Goal: Task Accomplishment & Management: Complete application form

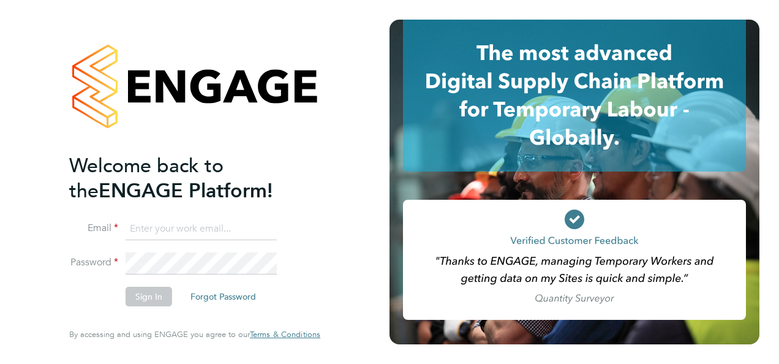
type input "[PERSON_NAME][EMAIL_ADDRESS][DOMAIN_NAME]"
click at [151, 299] on button "Sign In" at bounding box center [149, 297] width 47 height 20
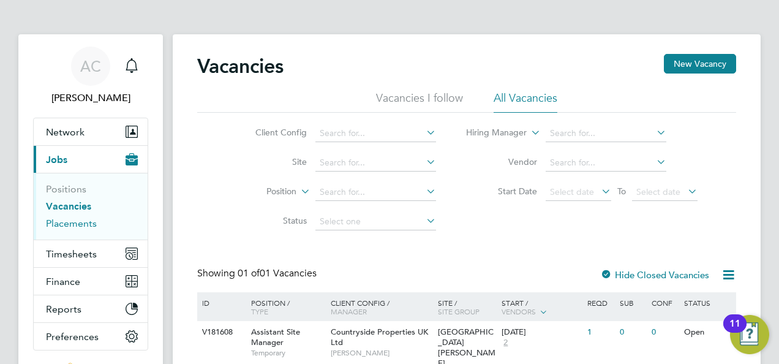
click at [91, 224] on link "Placements" at bounding box center [71, 223] width 51 height 12
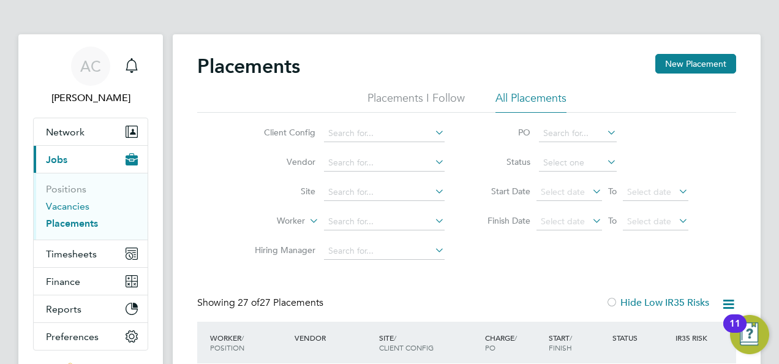
click at [64, 209] on link "Vacancies" at bounding box center [67, 206] width 43 height 12
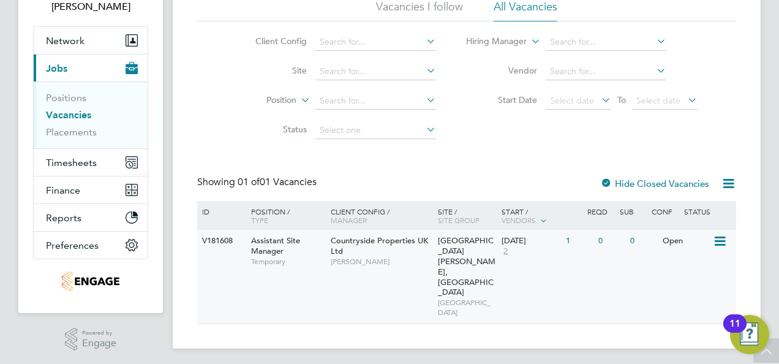
click at [271, 249] on span "Assistant Site Manager" at bounding box center [275, 245] width 49 height 21
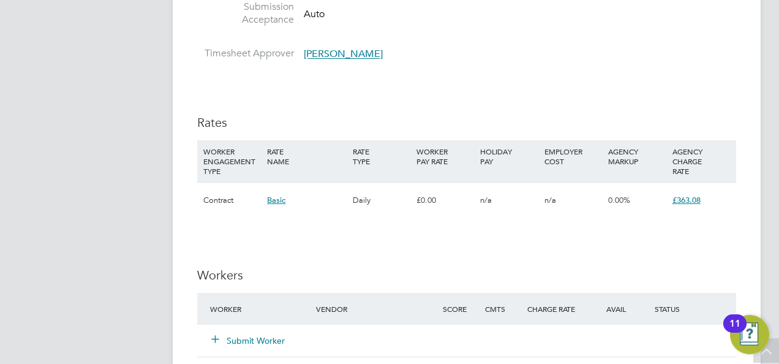
scroll to position [918, 0]
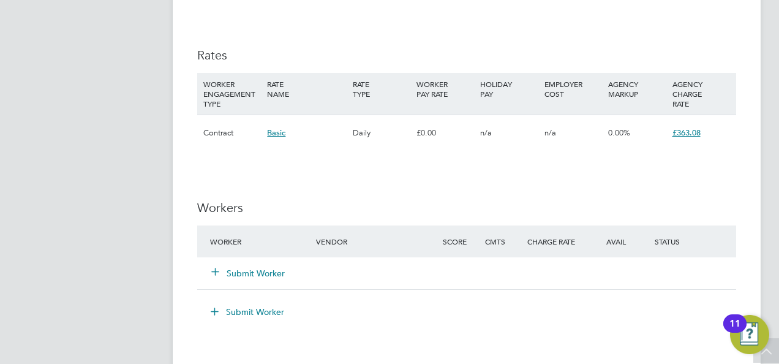
click at [261, 271] on button "Submit Worker" at bounding box center [248, 273] width 73 height 12
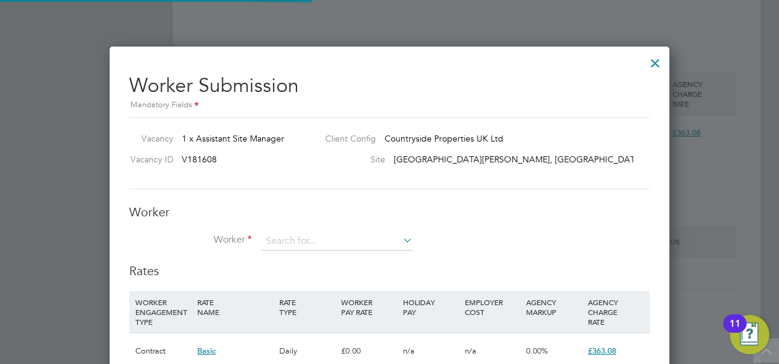
scroll to position [790, 560]
click at [294, 238] on input at bounding box center [336, 241] width 151 height 18
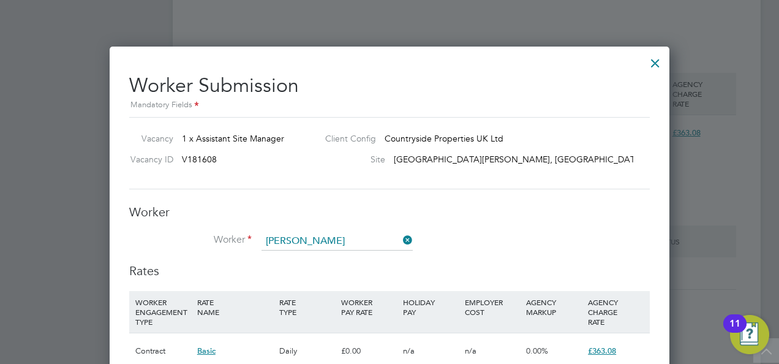
click at [306, 255] on li "Roy Riley (18029)" at bounding box center [352, 257] width 183 height 17
type input "Roy Riley (18029)"
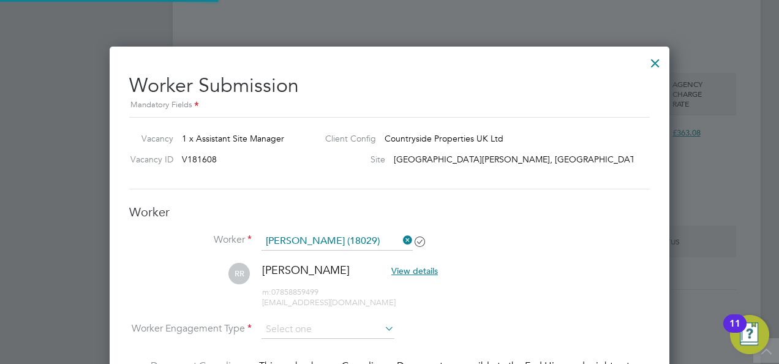
scroll to position [927, 0]
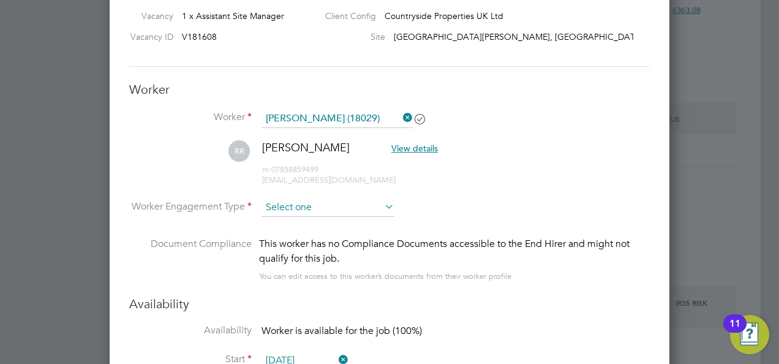
click at [290, 206] on input at bounding box center [327, 207] width 133 height 18
click at [293, 224] on li "Contract" at bounding box center [327, 223] width 133 height 16
type input "Contract"
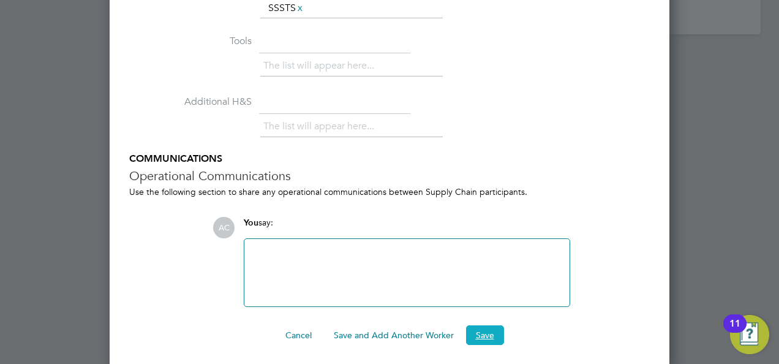
click at [492, 337] on button "Save" at bounding box center [485, 335] width 38 height 20
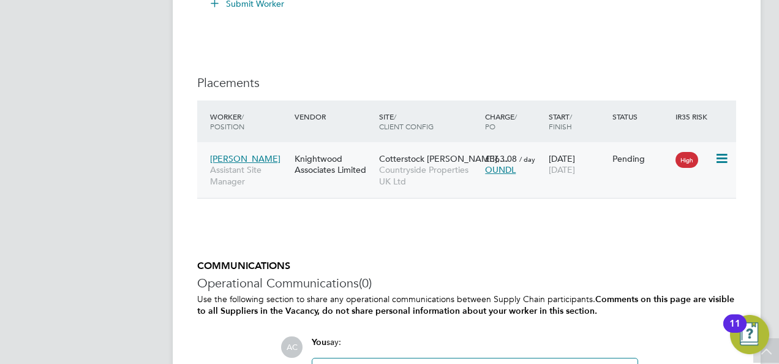
click at [725, 154] on icon at bounding box center [721, 158] width 12 height 15
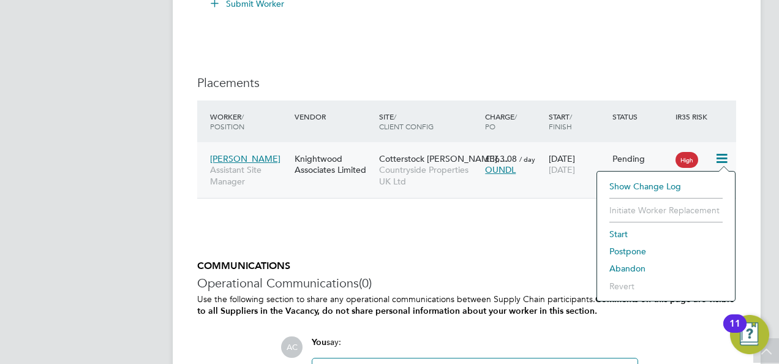
click at [622, 234] on li "Start" at bounding box center [666, 233] width 126 height 17
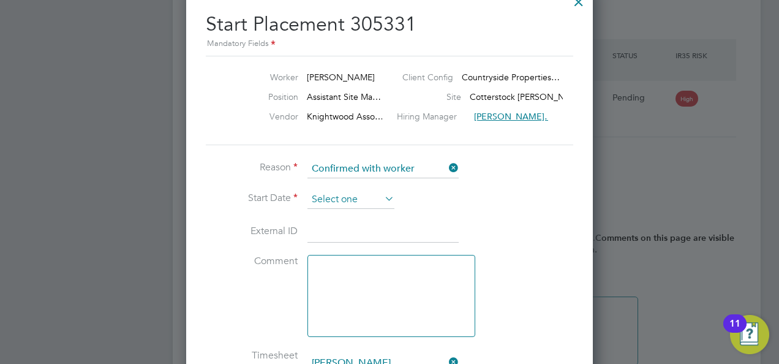
click at [377, 198] on input at bounding box center [350, 199] width 87 height 18
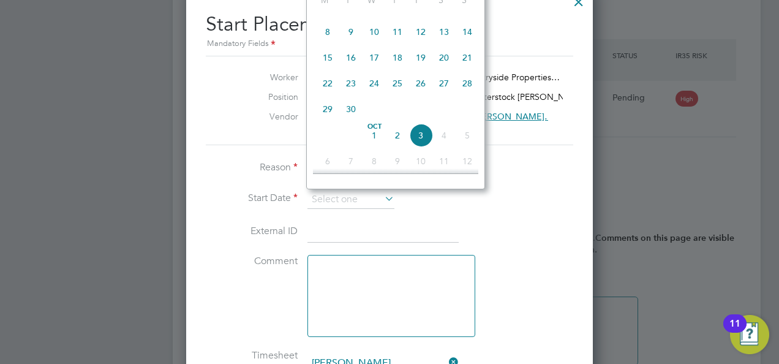
click at [328, 114] on span "29" at bounding box center [327, 108] width 23 height 23
type input "29 Sep 2025"
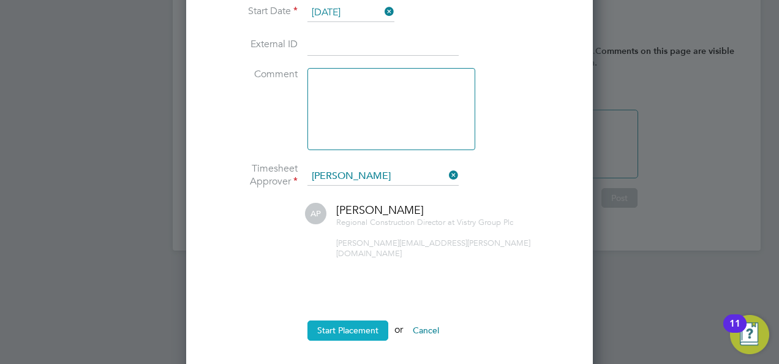
click at [357, 320] on button "Start Placement" at bounding box center [347, 330] width 81 height 20
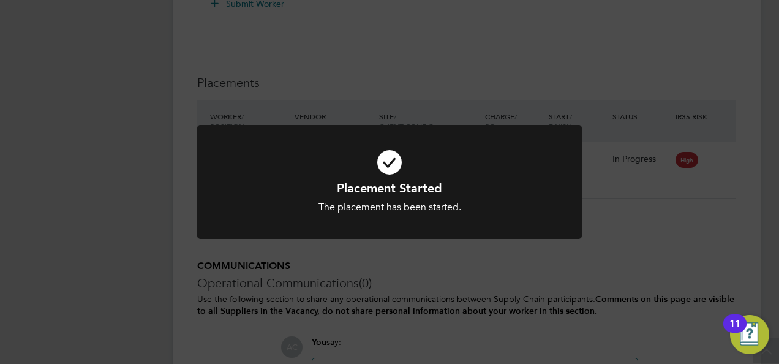
click at [479, 65] on div "Placement Started The placement has been started. Cancel Okay" at bounding box center [389, 182] width 779 height 364
